Goal: Transaction & Acquisition: Purchase product/service

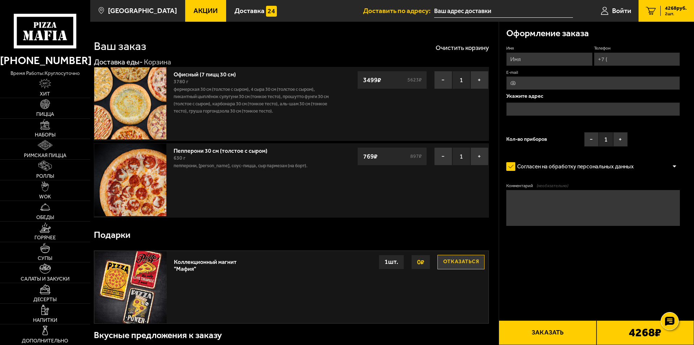
click at [200, 8] on span "Акции" at bounding box center [206, 10] width 24 height 7
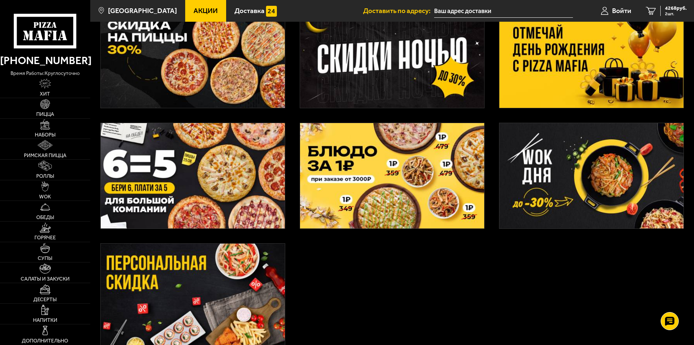
scroll to position [217, 0]
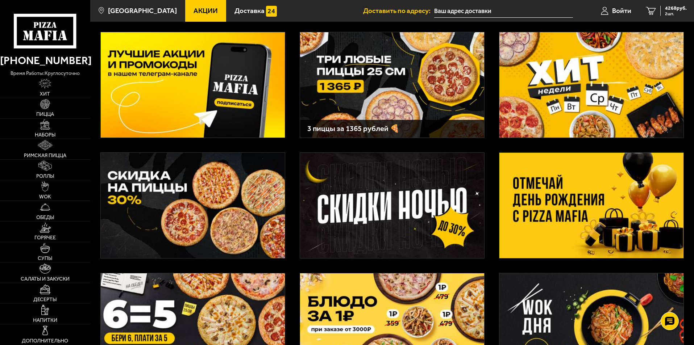
click at [546, 180] on img at bounding box center [591, 205] width 184 height 105
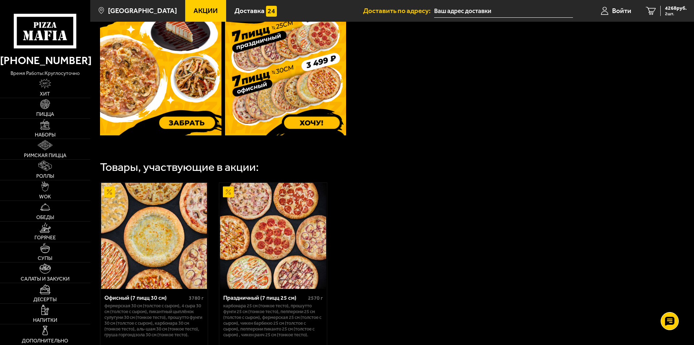
scroll to position [290, 0]
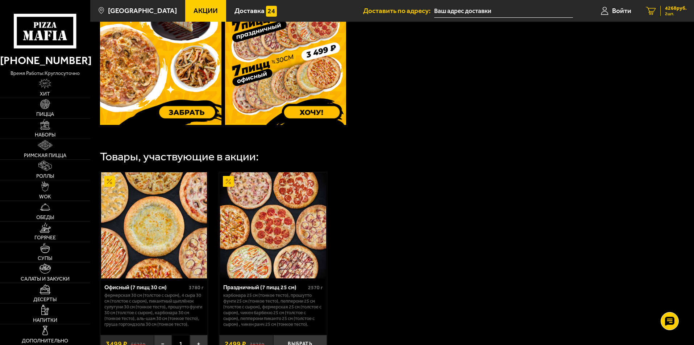
click at [671, 11] on span "4268 руб." at bounding box center [676, 8] width 22 height 5
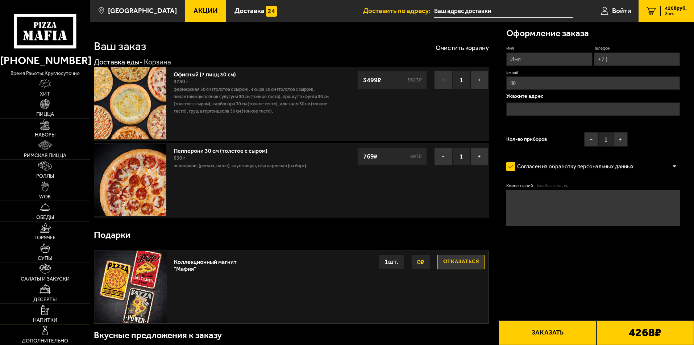
click at [45, 315] on img at bounding box center [45, 310] width 8 height 10
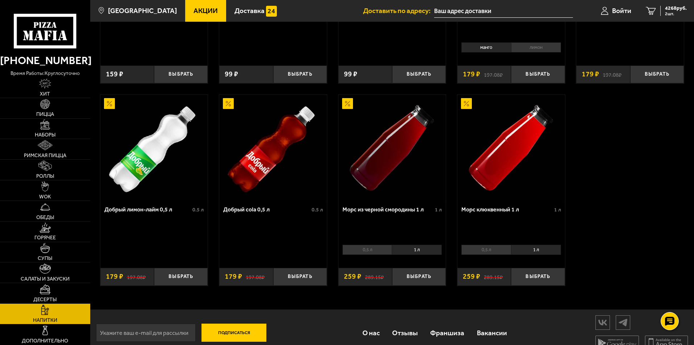
scroll to position [371, 0]
